Goal: Information Seeking & Learning: Check status

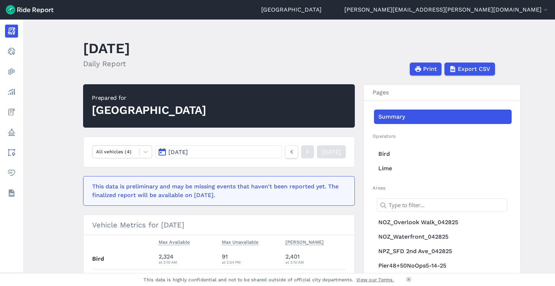
click at [188, 152] on span "[DATE]" at bounding box center [178, 152] width 20 height 7
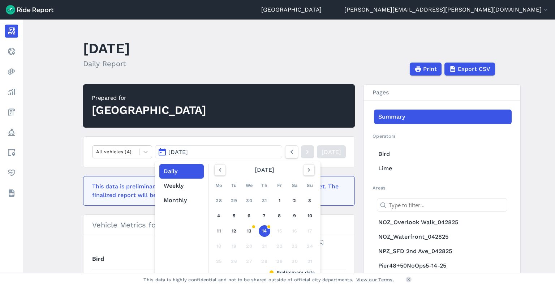
drag, startPoint x: 63, startPoint y: 130, endPoint x: 70, endPoint y: 130, distance: 7.2
click at [64, 130] on main "[DATE] Daily Report Print Export CSV Prepared for Seattle All vehicles (4) [DAT…" at bounding box center [289, 146] width 532 height 253
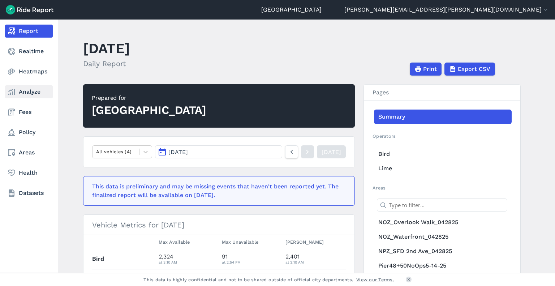
click at [13, 92] on icon at bounding box center [11, 91] width 9 height 9
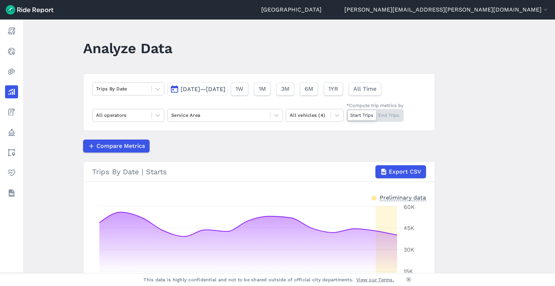
click at [196, 88] on span "[DATE]—[DATE]" at bounding box center [203, 89] width 45 height 7
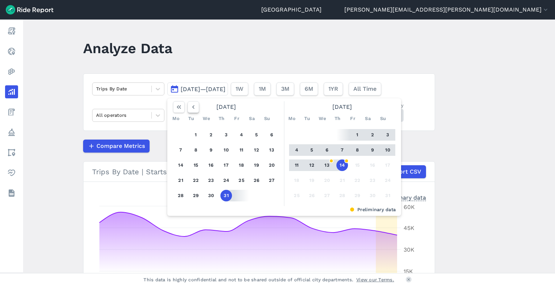
click at [190, 109] on icon "button" at bounding box center [193, 106] width 7 height 7
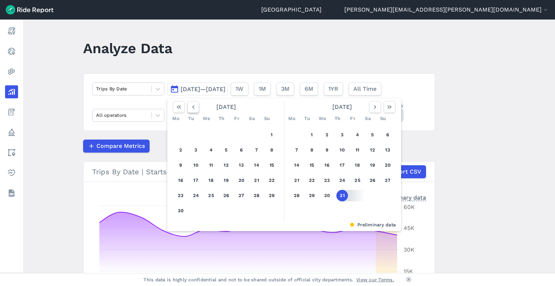
click at [190, 108] on icon "button" at bounding box center [193, 106] width 7 height 7
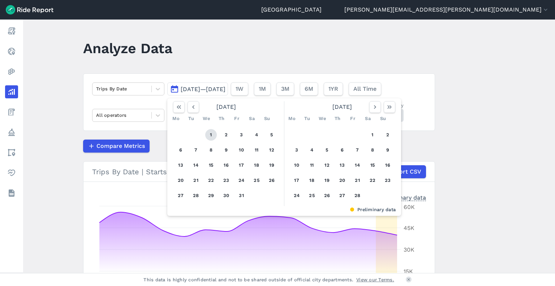
click at [212, 134] on button "1" at bounding box center [211, 135] width 12 height 12
click at [375, 106] on icon "button" at bounding box center [375, 106] width 7 height 7
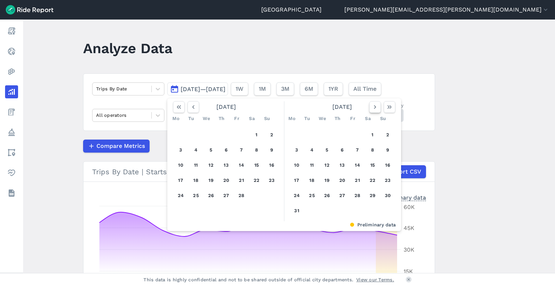
click at [375, 106] on icon "button" at bounding box center [375, 106] width 7 height 7
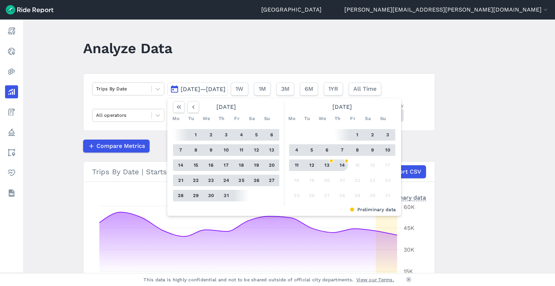
click at [342, 162] on button "14" at bounding box center [343, 165] width 12 height 12
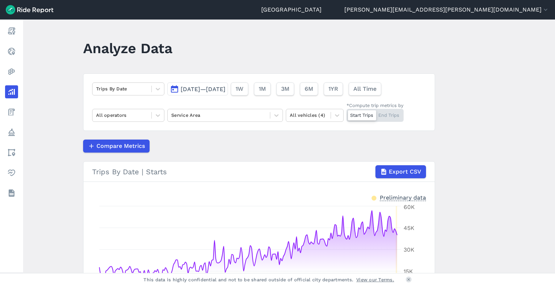
click at [226, 89] on span "[DATE]—[DATE]" at bounding box center [203, 89] width 45 height 7
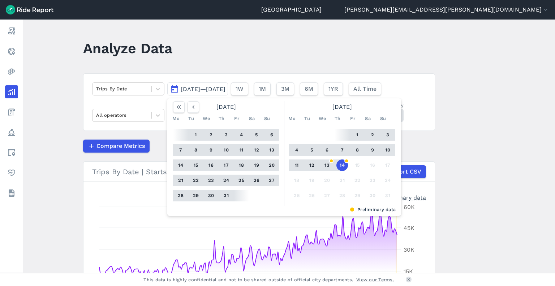
click at [311, 166] on button "12" at bounding box center [312, 165] width 12 height 12
click at [191, 107] on icon "button" at bounding box center [193, 106] width 7 height 7
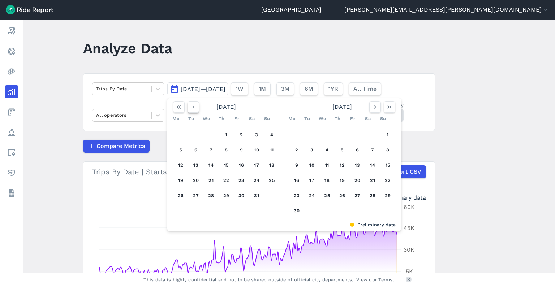
click at [191, 107] on icon "button" at bounding box center [193, 106] width 7 height 7
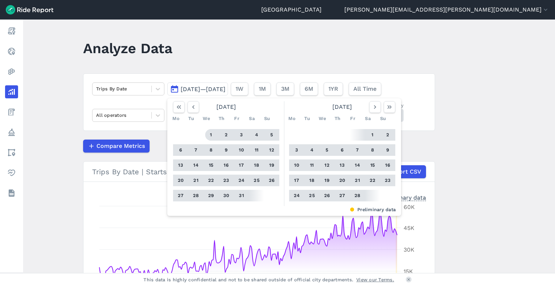
click at [209, 136] on button "1" at bounding box center [211, 135] width 12 height 12
